Goal: Find specific page/section: Find specific page/section

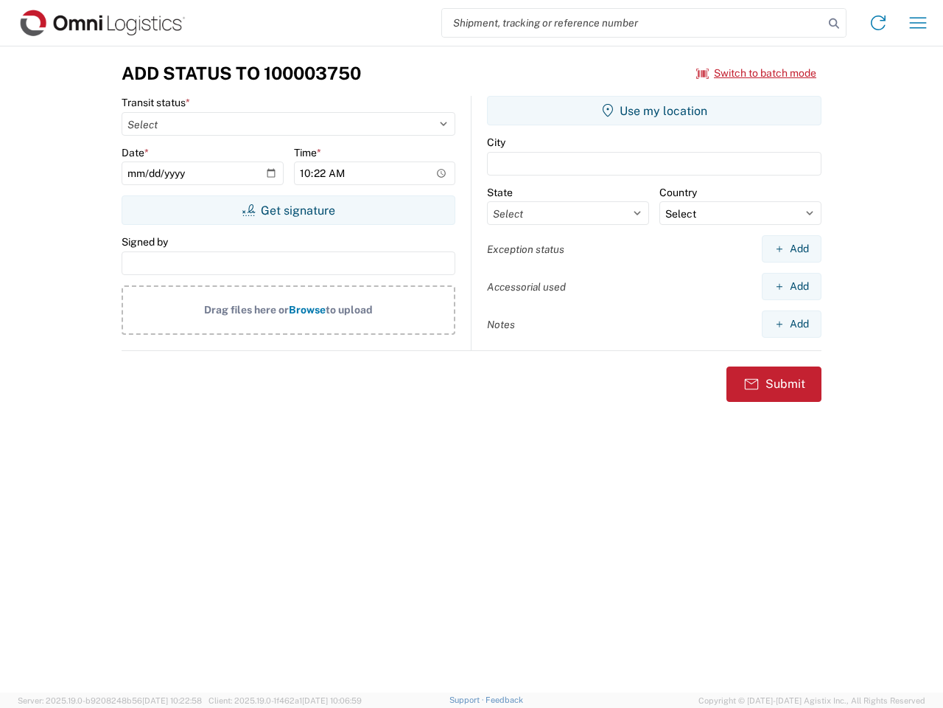
click at [633, 23] on input "search" at bounding box center [633, 23] width 382 height 28
click at [834, 24] on icon at bounding box center [834, 23] width 21 height 21
click at [879, 23] on icon at bounding box center [879, 23] width 24 height 24
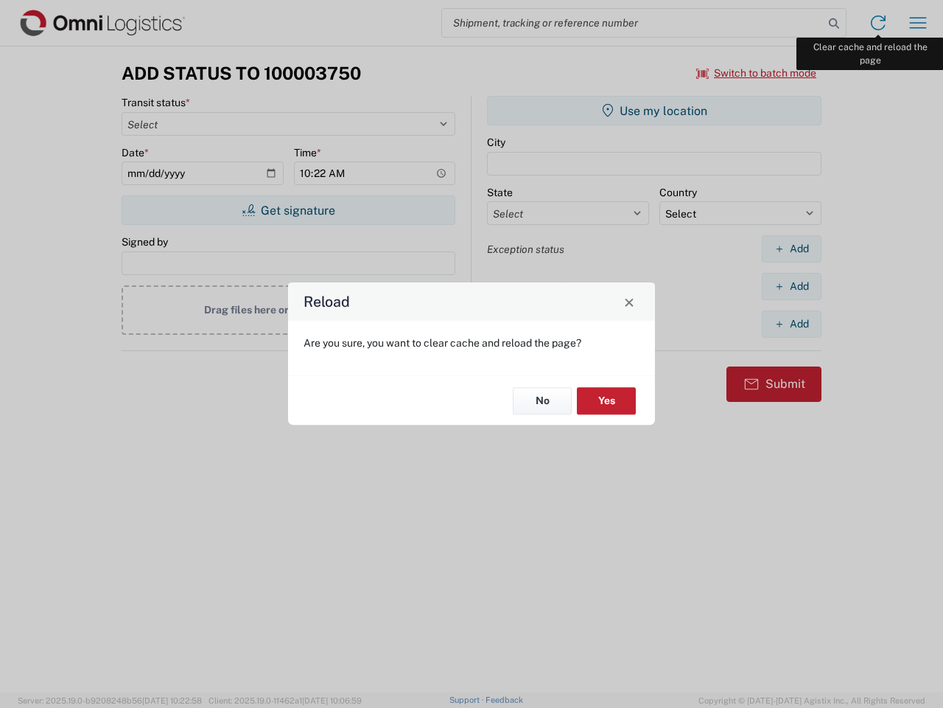
click at [918, 23] on div "Reload Are you sure, you want to clear cache and reload the page? No Yes" at bounding box center [471, 354] width 943 height 708
click at [757, 73] on div "Reload Are you sure, you want to clear cache and reload the page? No Yes" at bounding box center [471, 354] width 943 height 708
click at [288, 210] on div "Reload Are you sure, you want to clear cache and reload the page? No Yes" at bounding box center [471, 354] width 943 height 708
click at [654, 111] on div "Reload Are you sure, you want to clear cache and reload the page? No Yes" at bounding box center [471, 354] width 943 height 708
click at [792, 248] on div "Reload Are you sure, you want to clear cache and reload the page? No Yes" at bounding box center [471, 354] width 943 height 708
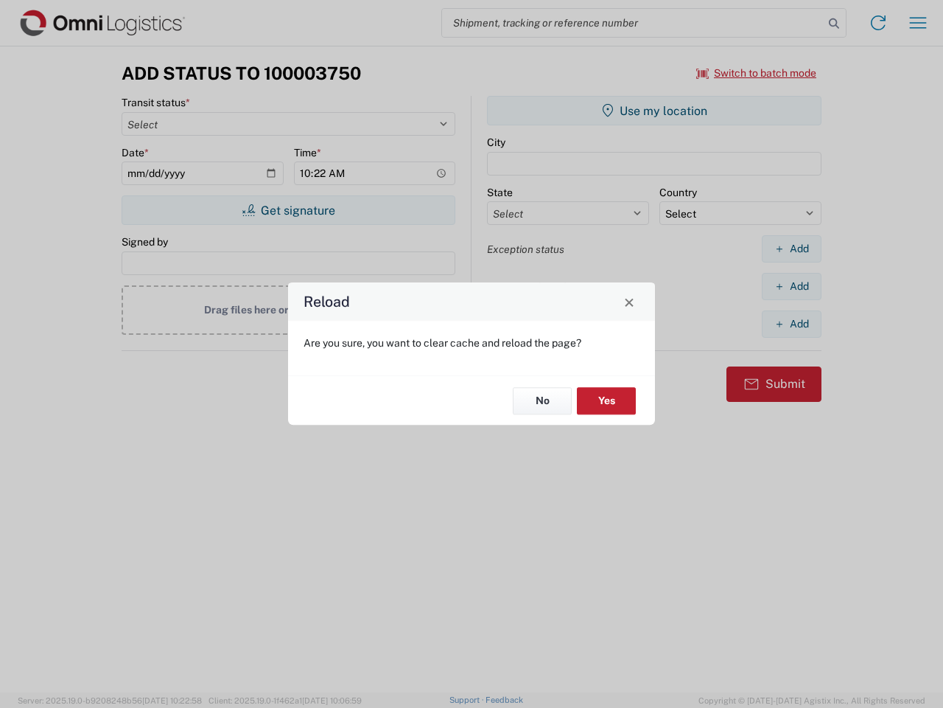
click at [792, 286] on div "Reload Are you sure, you want to clear cache and reload the page? No Yes" at bounding box center [471, 354] width 943 height 708
click at [792, 324] on div "Reload Are you sure, you want to clear cache and reload the page? No Yes" at bounding box center [471, 354] width 943 height 708
